Goal: Task Accomplishment & Management: Manage account settings

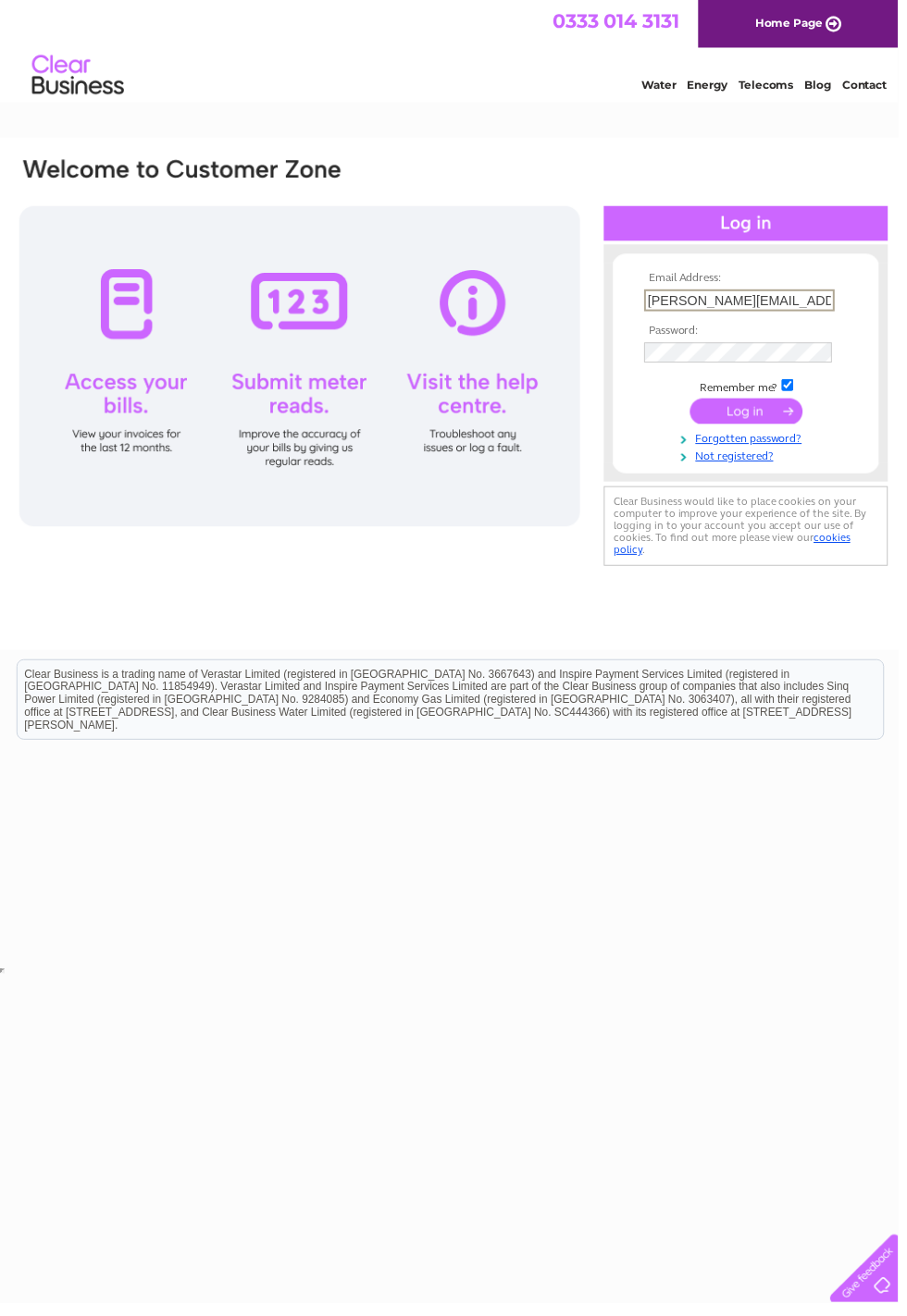
click at [696, 352] on tbody "Email Address: [PERSON_NAME][EMAIL_ADDRESS][DOMAIN_NAME] Password: Remember me?" at bounding box center [753, 372] width 215 height 193
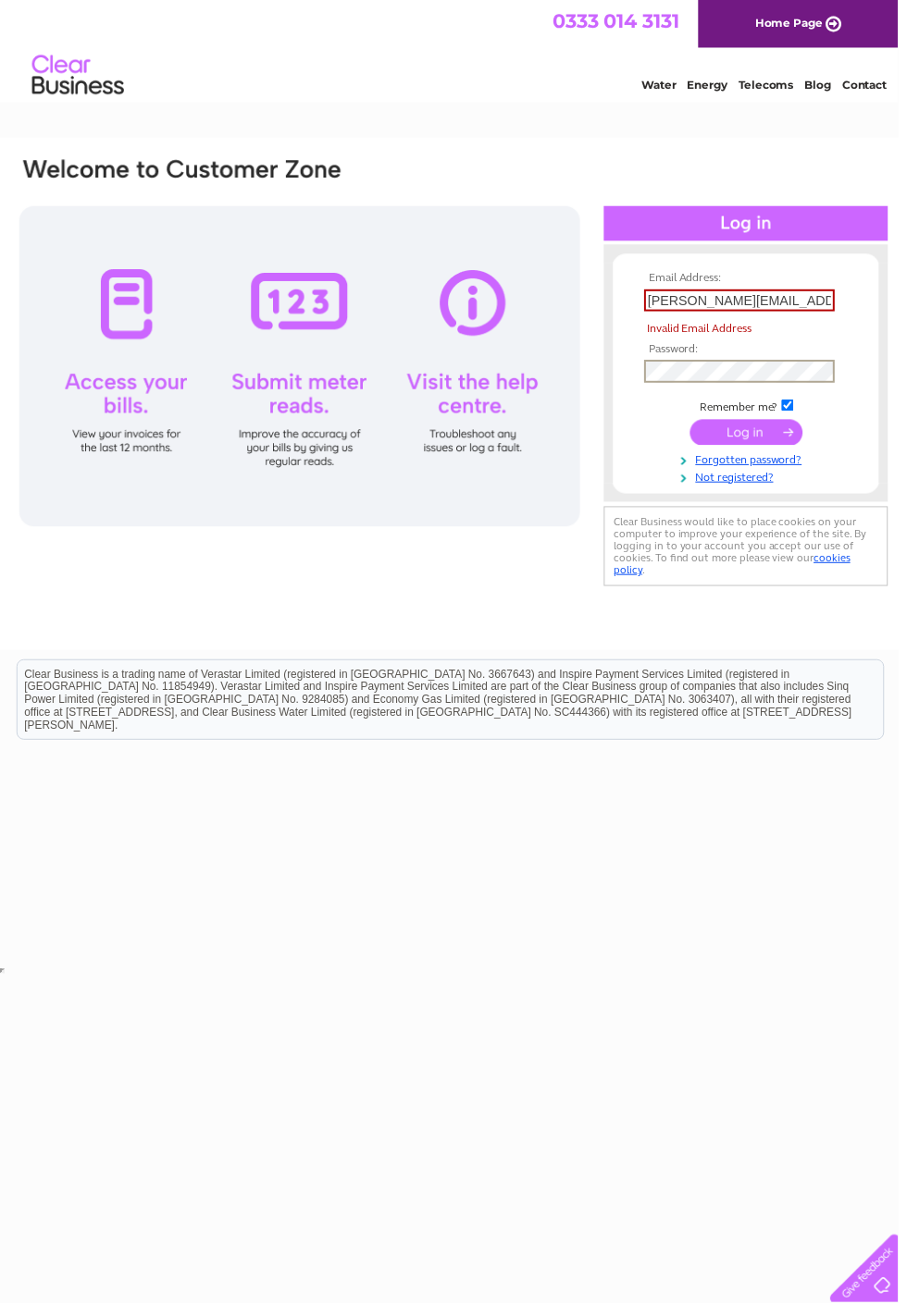
click at [835, 303] on input "[PERSON_NAME][EMAIL_ADDRESS][DOMAIN_NAME]" at bounding box center [746, 303] width 192 height 23
type input "r.mckerrow@btin"
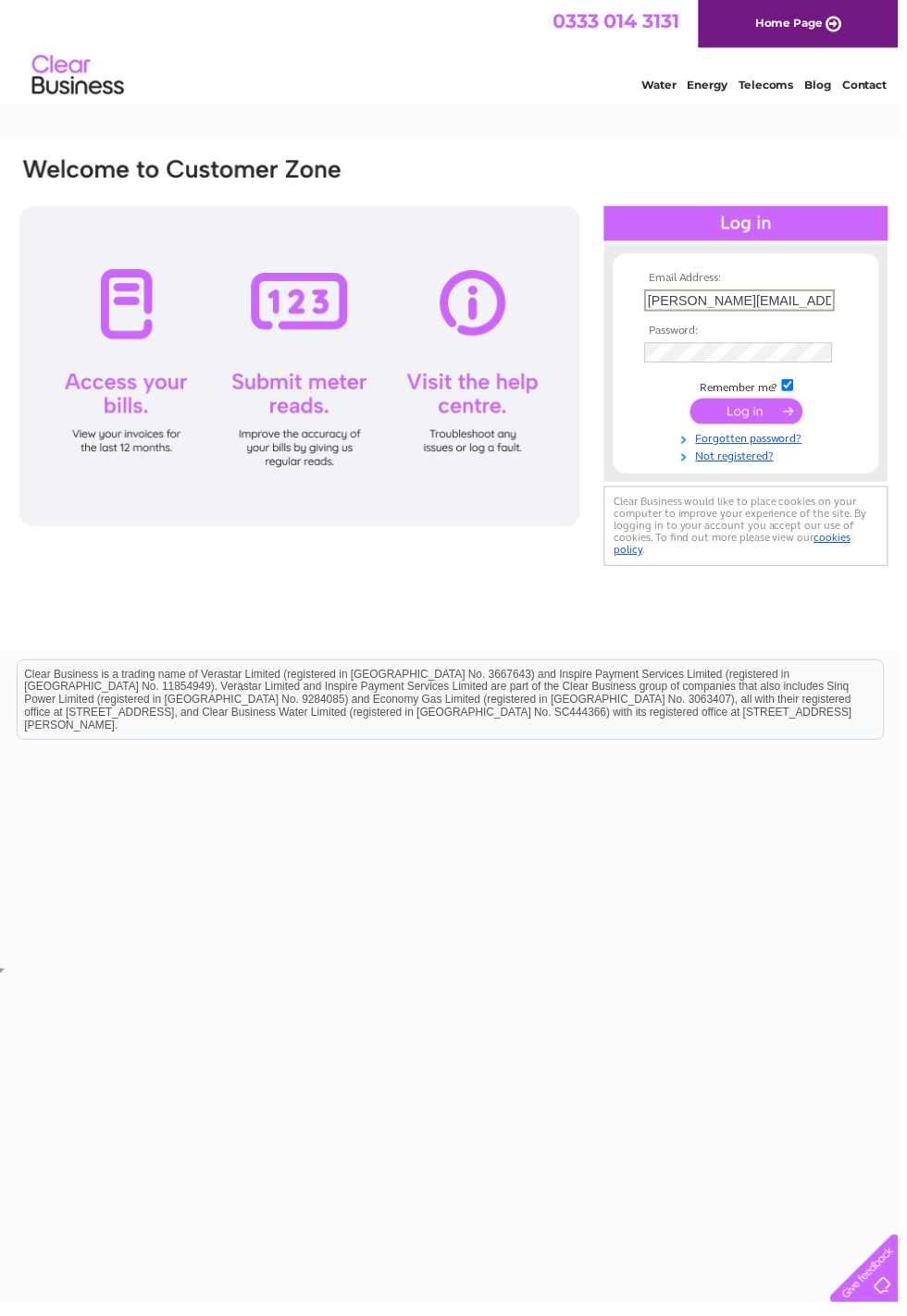
type input "[PERSON_NAME][EMAIL_ADDRESS][DOMAIN_NAME]"
click at [759, 418] on input "submit" at bounding box center [753, 417] width 114 height 26
